Goal: Task Accomplishment & Management: Complete application form

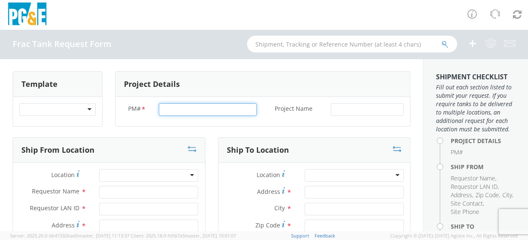
click at [174, 111] on input "PM# *" at bounding box center [208, 109] width 98 height 13
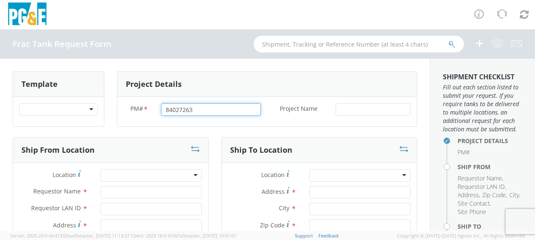
type input "84027263"
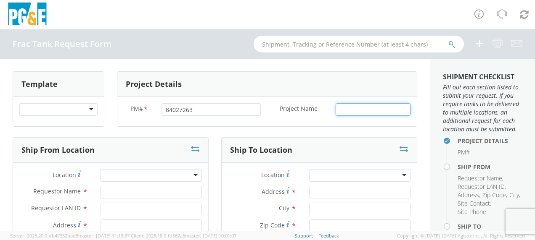
click at [351, 110] on input "Project Name *" at bounding box center [372, 109] width 75 height 13
type input "Friebaugh"
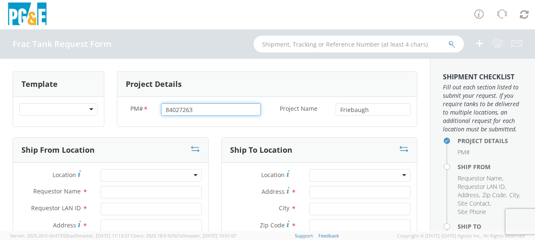
click at [194, 109] on input "84027263" at bounding box center [211, 109] width 100 height 13
type input "8"
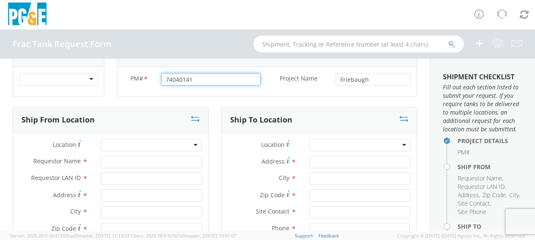
scroll to position [42, 0]
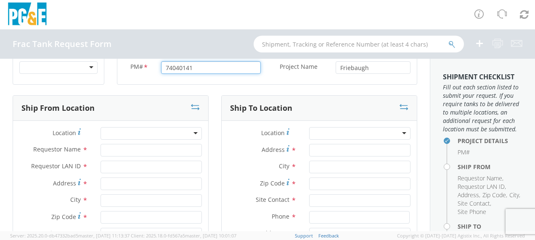
type input "74040141"
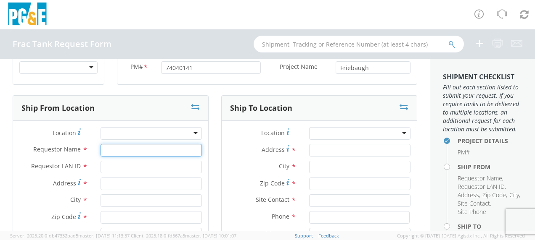
click at [110, 147] on input "Requestor Name *" at bounding box center [150, 150] width 101 height 13
type input "[PERSON_NAME]"
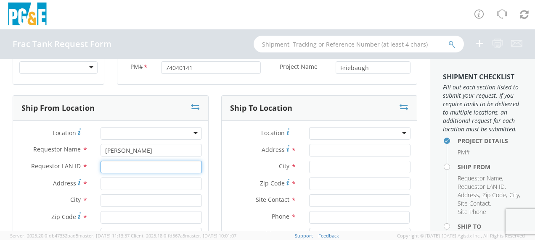
click at [113, 167] on input "Requestor LAN ID *" at bounding box center [150, 167] width 101 height 13
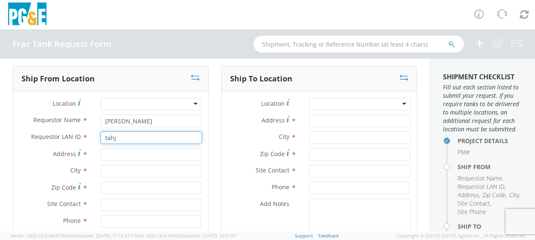
scroll to position [84, 0]
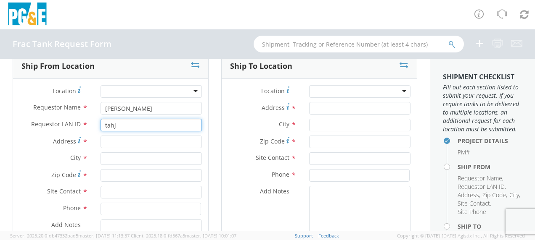
type input "tahj"
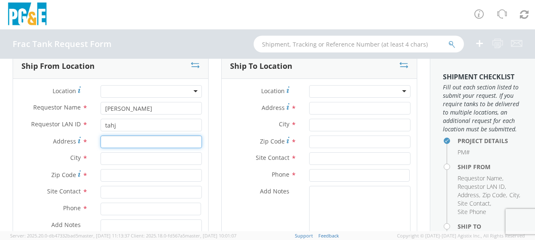
click at [117, 140] on input "Address *" at bounding box center [150, 142] width 101 height 13
type input "[STREET_ADDRESS][PERSON_NAME]"
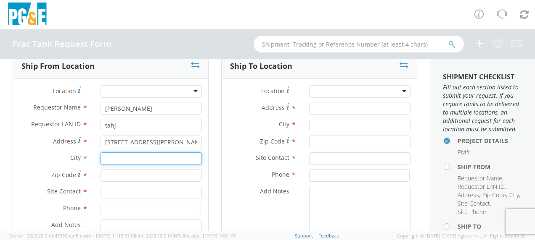
click at [112, 158] on input "text" at bounding box center [150, 159] width 101 height 13
type input "Gustine"
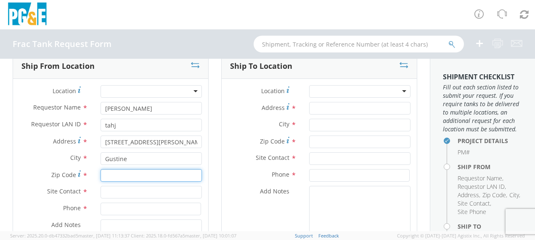
click at [110, 174] on input "Zip Code *" at bounding box center [150, 175] width 101 height 13
type input "95332"
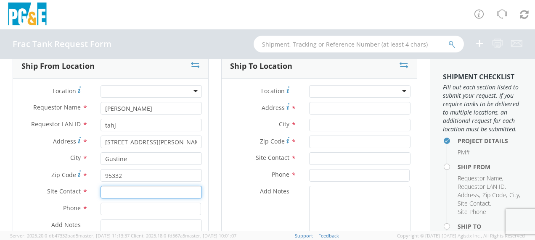
click at [105, 192] on input "text" at bounding box center [150, 192] width 101 height 13
type input "[PERSON_NAME]"
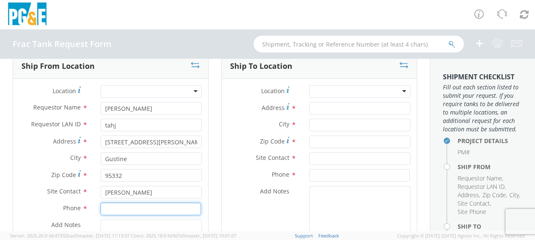
click at [112, 207] on input at bounding box center [150, 209] width 100 height 13
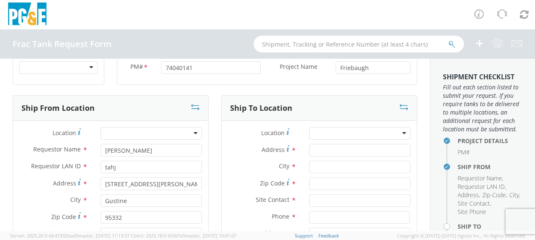
type input "[PHONE_NUMBER]"
click at [311, 150] on input "Address *" at bounding box center [359, 150] width 101 height 13
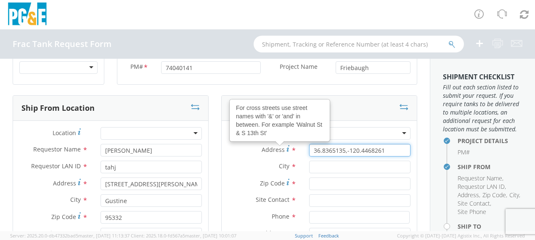
type input "36.8365135,-120.4468261"
click at [321, 163] on input "text" at bounding box center [359, 167] width 101 height 13
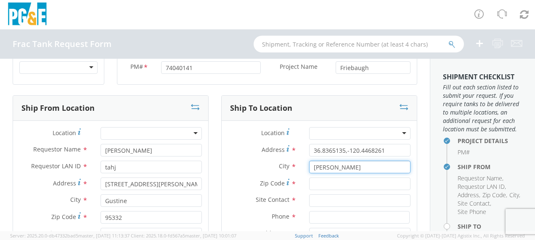
type input "Firebaugh"
click at [318, 184] on input "Zip Code *" at bounding box center [359, 184] width 101 height 13
type input "93662"
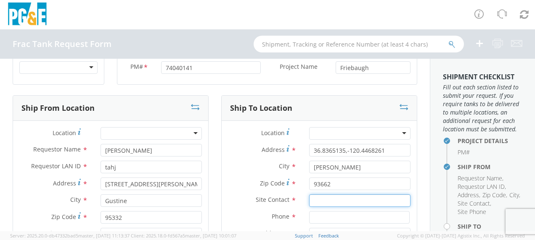
click at [314, 203] on input "text" at bounding box center [359, 201] width 101 height 13
type input "Aaron Lewis"
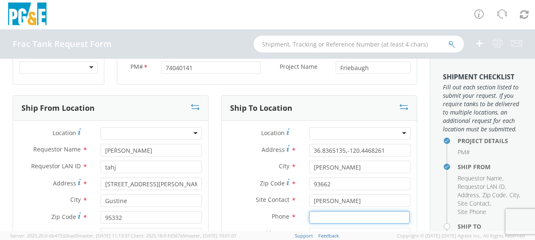
click at [316, 215] on input at bounding box center [359, 217] width 100 height 13
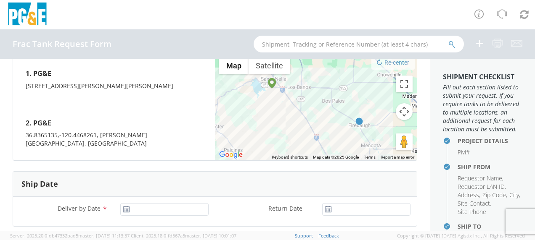
scroll to position [378, 0]
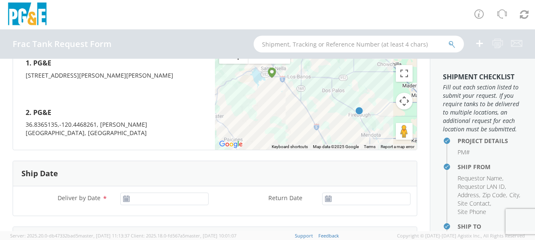
type input "559-573-4905"
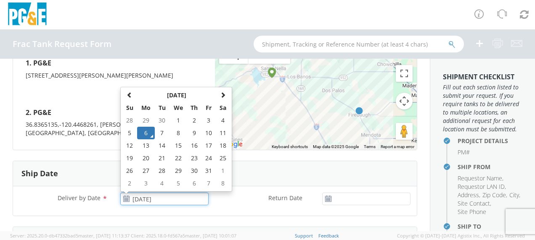
click at [150, 193] on input "[DATE]" at bounding box center [164, 199] width 88 height 13
click at [178, 127] on td "8" at bounding box center [178, 133] width 18 height 13
type input "10/08/2025"
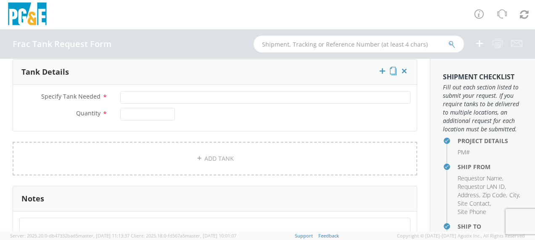
scroll to position [546, 0]
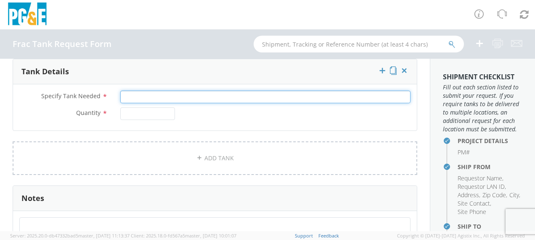
click at [133, 91] on input "Specify Tank Needed *" at bounding box center [265, 97] width 290 height 13
type input "20K Single Wall"
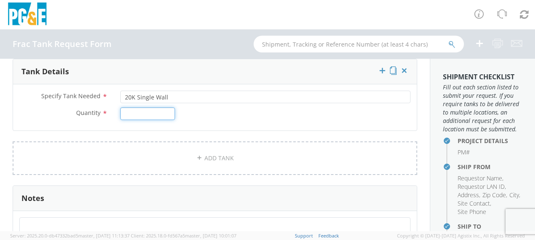
click at [131, 108] on input "Quantity *" at bounding box center [147, 114] width 55 height 13
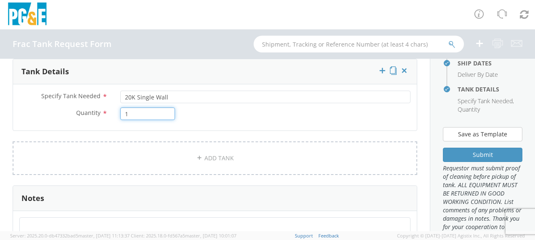
scroll to position [252, 0]
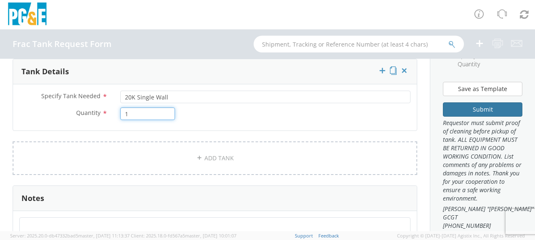
type input "1"
click at [470, 117] on button "Submit" at bounding box center [482, 110] width 79 height 14
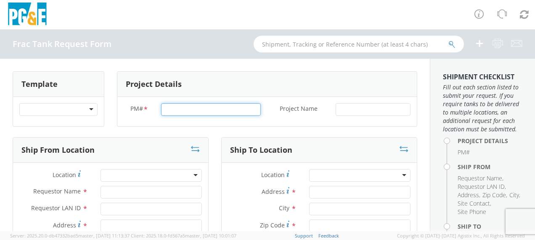
click at [167, 110] on input "PM# *" at bounding box center [211, 109] width 100 height 13
type input "84027004"
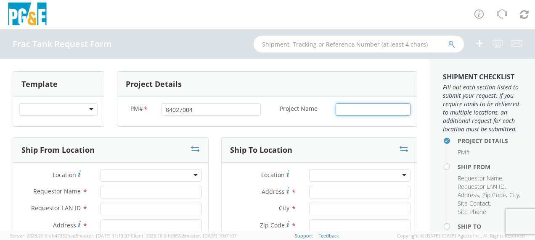
click at [345, 106] on input "Project Name *" at bounding box center [372, 109] width 75 height 13
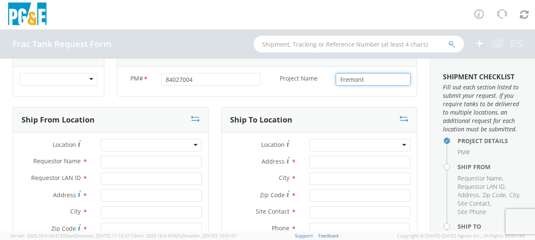
scroll to position [42, 0]
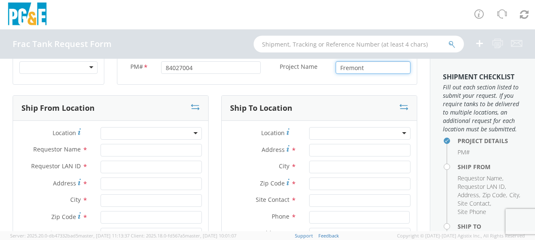
type input "Fremont"
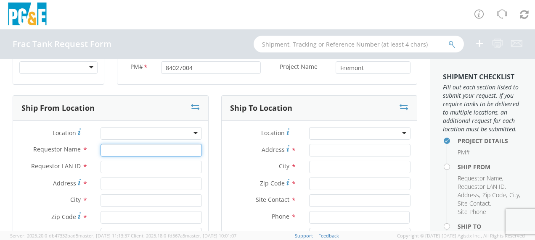
click at [110, 149] on input "Requestor Name *" at bounding box center [150, 150] width 101 height 13
type input "[PERSON_NAME]"
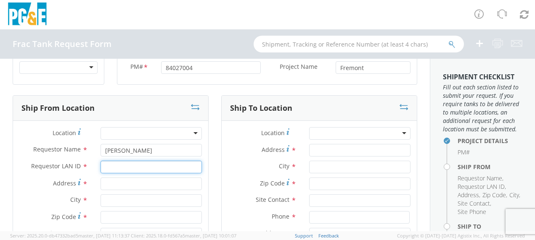
click at [112, 164] on input "Requestor LAN ID *" at bounding box center [150, 167] width 101 height 13
type input "tahj"
click at [117, 181] on input "Address *" at bounding box center [150, 184] width 101 height 13
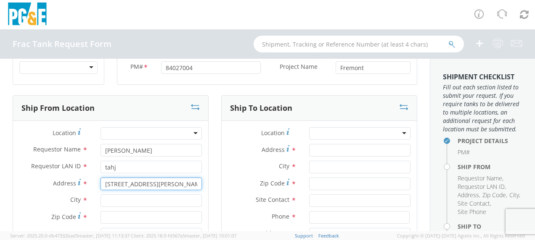
type input "[STREET_ADDRESS][PERSON_NAME]"
click at [115, 198] on input "text" at bounding box center [150, 201] width 101 height 13
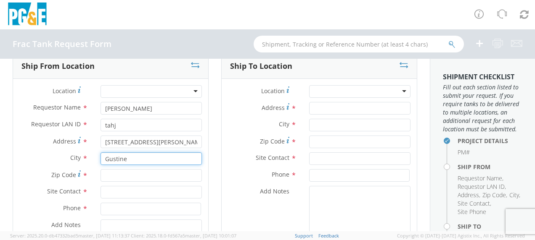
type input "Gustine"
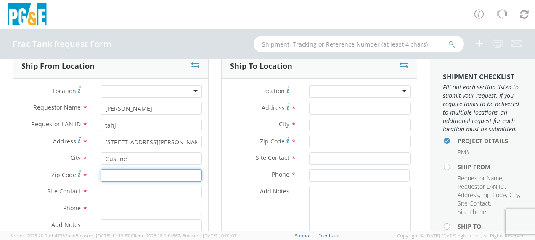
click at [117, 173] on input "Zip Code *" at bounding box center [150, 175] width 101 height 13
type input "95332"
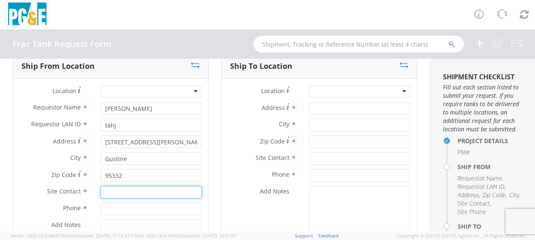
click at [116, 193] on input "text" at bounding box center [150, 192] width 101 height 13
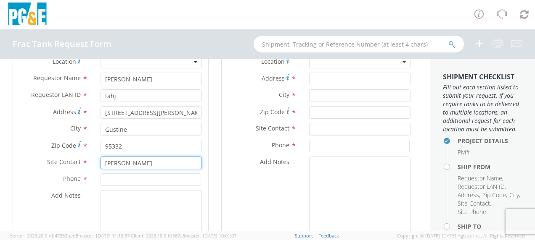
scroll to position [126, 0]
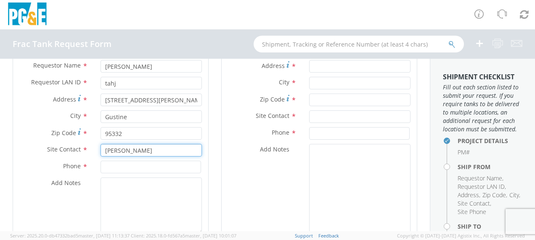
type input "[PERSON_NAME]"
click at [113, 168] on input at bounding box center [150, 167] width 100 height 13
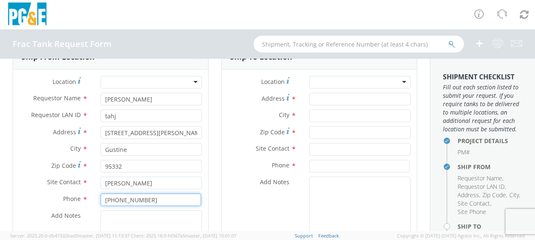
scroll to position [42, 0]
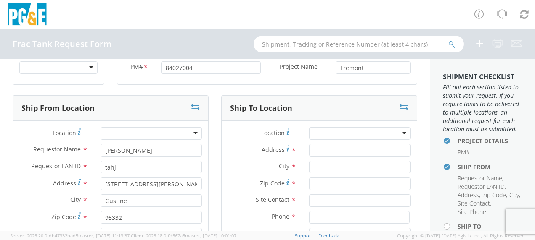
type input "[PHONE_NUMBER]"
click at [323, 155] on input "Address *" at bounding box center [359, 150] width 101 height 13
type input "5"
type input "3"
type input "41829 Albrea St"
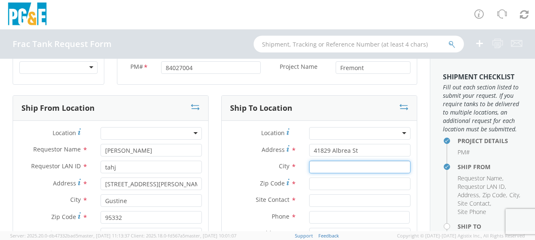
click at [318, 164] on input "text" at bounding box center [359, 167] width 101 height 13
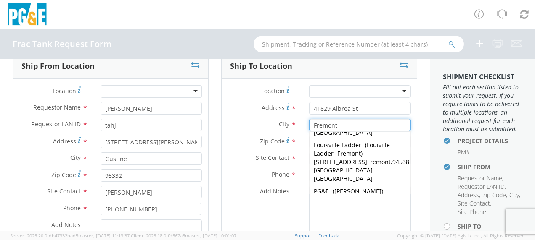
type input "Fremont"
click at [268, 138] on span "Zip Code" at bounding box center [272, 141] width 25 height 8
click at [309, 138] on input "Zip Code *" at bounding box center [359, 142] width 101 height 13
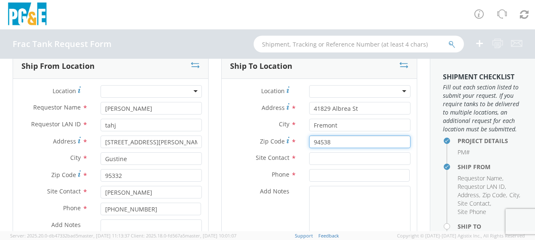
type input "94538"
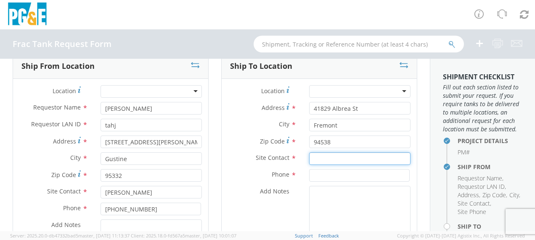
click at [319, 159] on input "text" at bounding box center [359, 159] width 101 height 13
type input "[PERSON_NAME]"
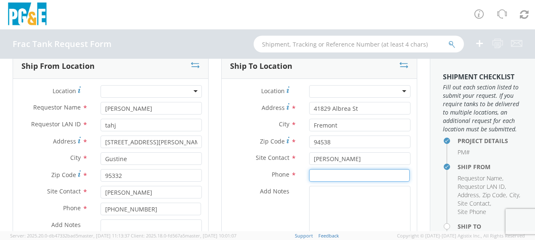
click at [320, 175] on input at bounding box center [359, 175] width 100 height 13
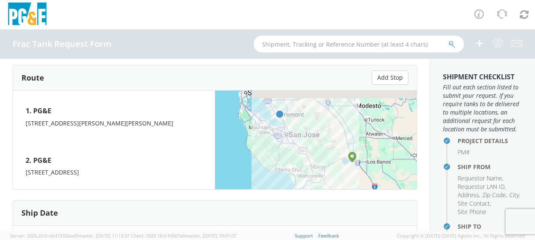
scroll to position [420, 0]
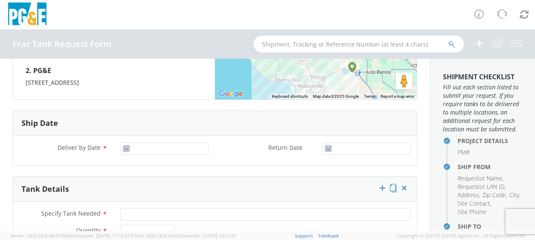
type input "[PHONE_NUMBER]"
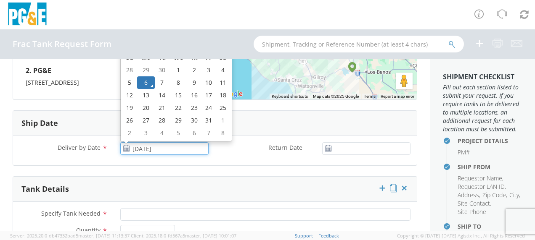
click at [143, 148] on input "[DATE]" at bounding box center [164, 148] width 88 height 13
click at [162, 76] on td "7" at bounding box center [162, 82] width 15 height 13
type input "[DATE]"
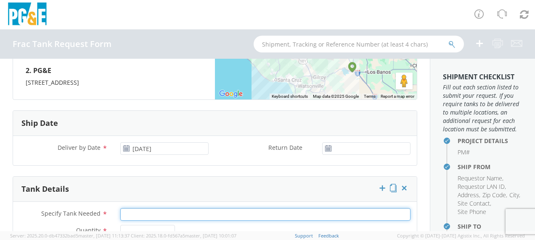
click at [133, 212] on input "Specify Tank Needed *" at bounding box center [265, 214] width 290 height 13
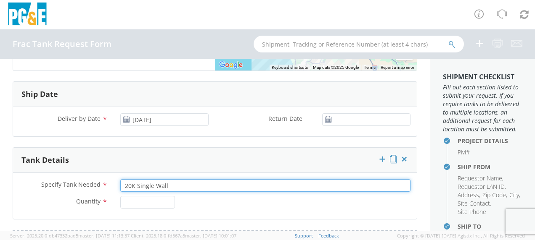
scroll to position [462, 0]
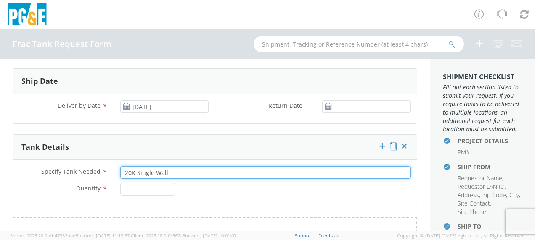
type input "20K Single Wall"
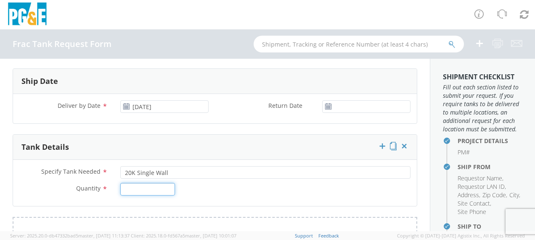
click at [140, 190] on input "Quantity *" at bounding box center [147, 189] width 55 height 13
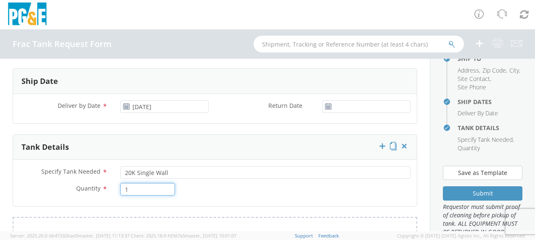
scroll to position [210, 0]
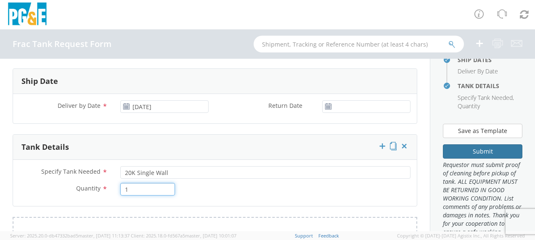
type input "1"
click at [471, 159] on button "Submit" at bounding box center [482, 152] width 79 height 14
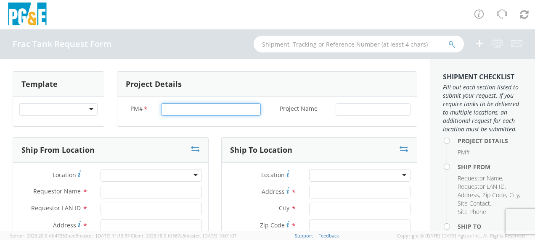
click at [173, 111] on input "PM# *" at bounding box center [211, 109] width 100 height 13
type input "84027263"
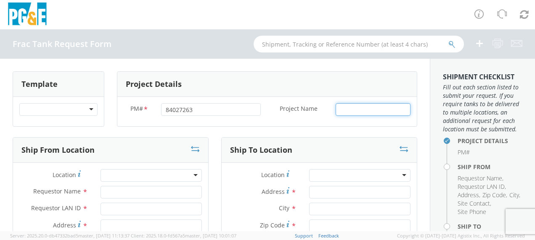
click at [342, 107] on input "Project Name *" at bounding box center [372, 109] width 75 height 13
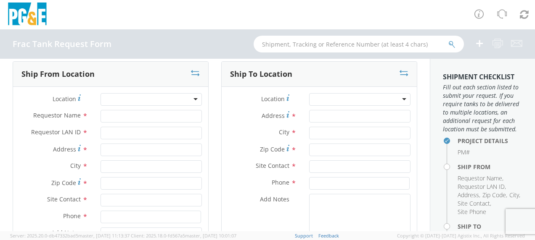
scroll to position [84, 0]
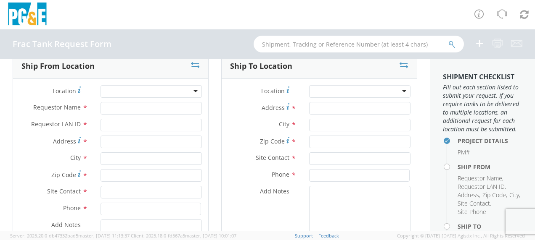
type input "Newark"
click at [121, 108] on input "Requestor Name *" at bounding box center [150, 108] width 101 height 13
type input "[PERSON_NAME]"
click at [135, 125] on input "Requestor LAN ID *" at bounding box center [150, 125] width 101 height 13
type input "tahj"
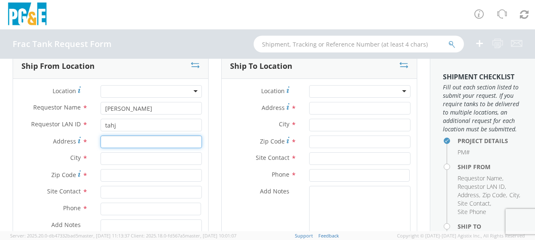
click at [118, 145] on input "Address *" at bounding box center [150, 142] width 101 height 13
type input "[STREET_ADDRESS][PERSON_NAME]"
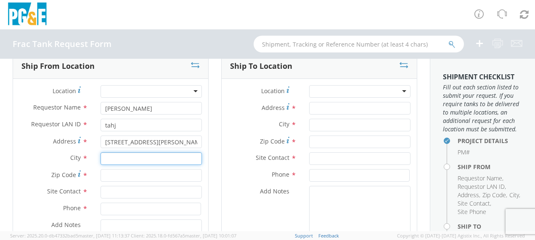
click at [109, 159] on input "text" at bounding box center [150, 159] width 101 height 13
type input "Gustine"
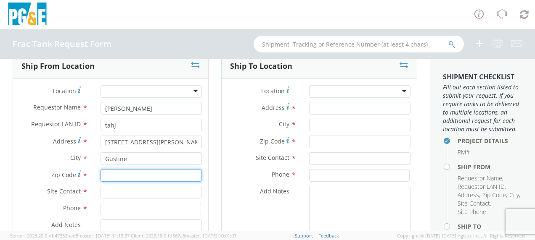
click at [111, 176] on input "Zip Code *" at bounding box center [150, 175] width 101 height 13
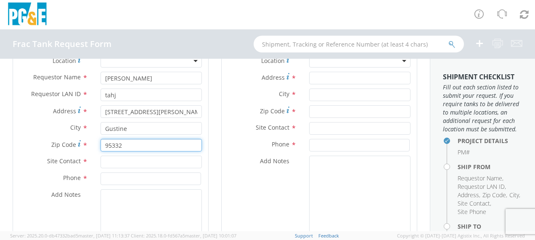
scroll to position [126, 0]
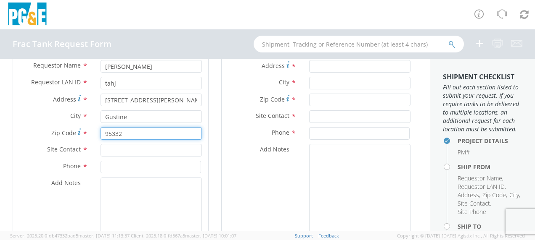
type input "95332"
click at [109, 153] on input "text" at bounding box center [150, 150] width 101 height 13
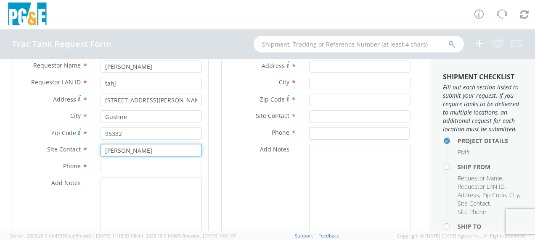
type input "[PERSON_NAME]"
click at [114, 164] on input at bounding box center [150, 167] width 100 height 13
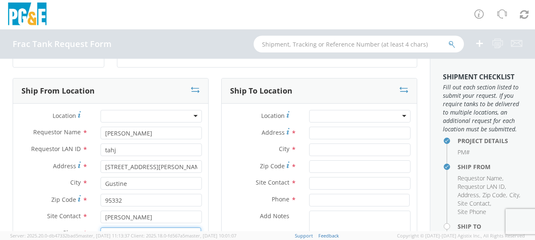
scroll to position [42, 0]
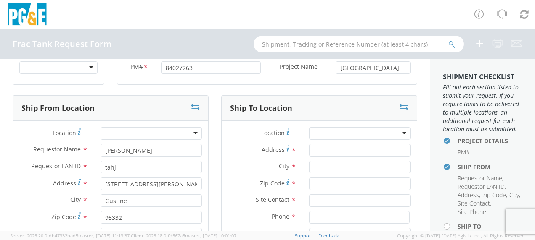
type input "[PHONE_NUMBER]"
click at [317, 146] on input "Address *" at bounding box center [359, 150] width 101 height 13
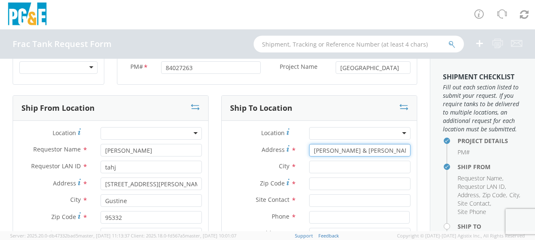
type input "Edith & Isabel St"
click at [320, 167] on input "text" at bounding box center [359, 167] width 101 height 13
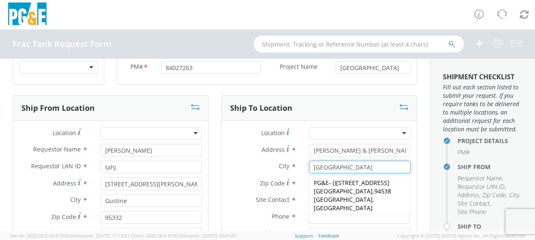
type input "Newark"
click at [291, 185] on span "*" at bounding box center [293, 183] width 5 height 9
click at [309, 185] on input "Zip Code *" at bounding box center [359, 184] width 101 height 13
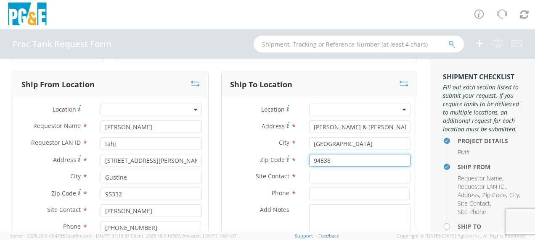
scroll to position [84, 0]
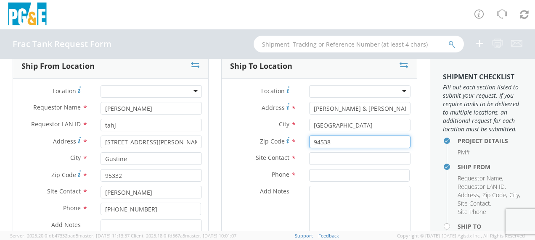
type input "94538"
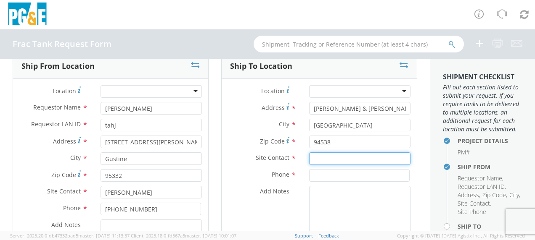
click at [319, 158] on input "text" at bounding box center [359, 159] width 101 height 13
type input "[PERSON_NAME]"
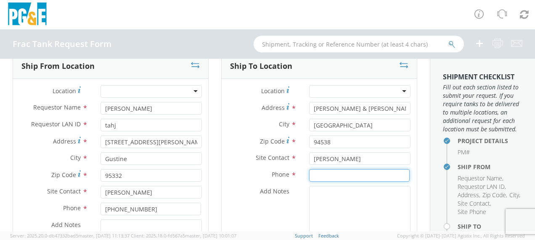
drag, startPoint x: 315, startPoint y: 176, endPoint x: 322, endPoint y: 164, distance: 13.6
click at [316, 174] on input at bounding box center [359, 175] width 100 height 13
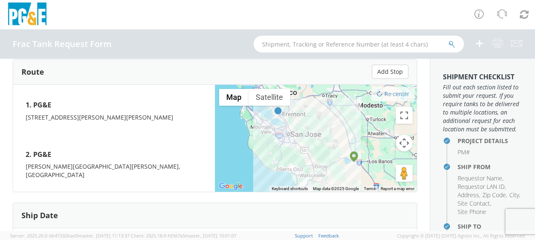
scroll to position [420, 0]
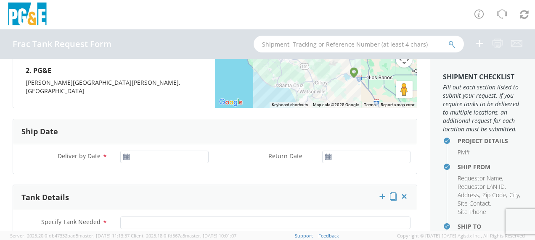
type input "[PHONE_NUMBER]"
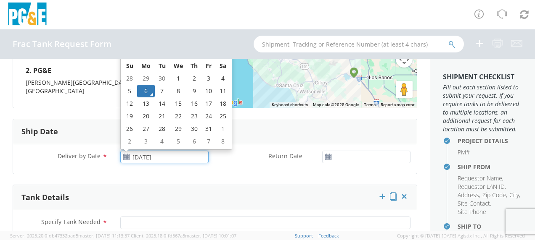
click at [151, 151] on input "[DATE]" at bounding box center [164, 157] width 88 height 13
click at [175, 85] on td "8" at bounding box center [178, 91] width 18 height 13
type input "10/08/2025"
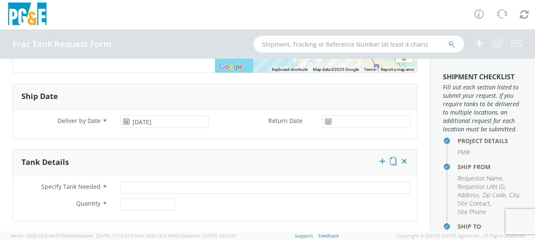
scroll to position [504, 0]
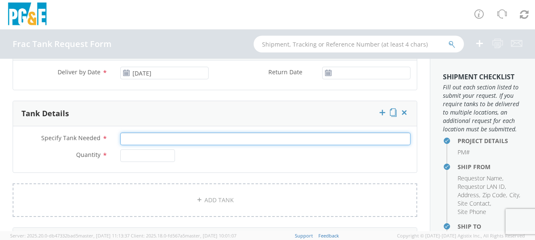
click at [135, 133] on input "Specify Tank Needed *" at bounding box center [265, 139] width 290 height 13
type input "20K Single Wall"
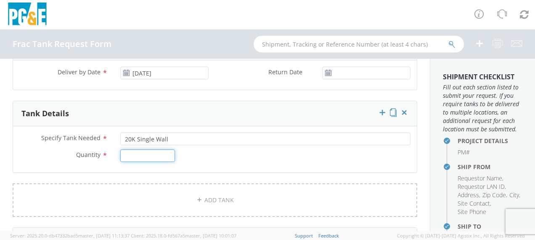
click at [133, 150] on input "Quantity *" at bounding box center [147, 156] width 55 height 13
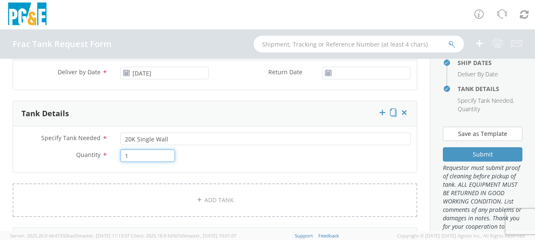
scroll to position [252, 0]
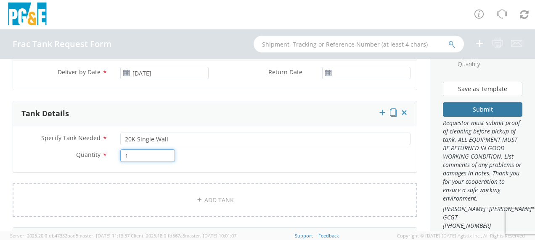
type input "1"
click at [470, 117] on button "Submit" at bounding box center [482, 110] width 79 height 14
